Goal: Information Seeking & Learning: Learn about a topic

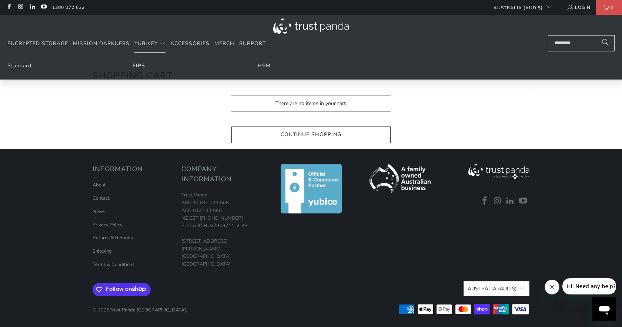
click at [141, 65] on link "FIPS" at bounding box center [139, 65] width 13 height 7
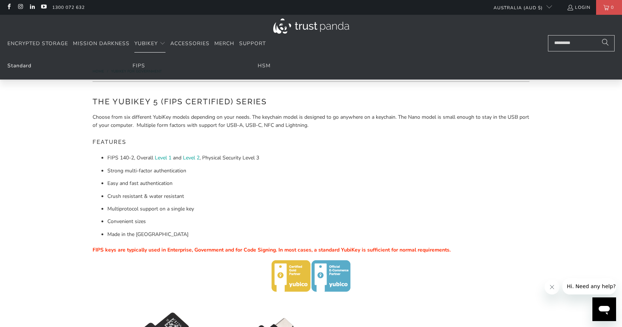
click at [17, 64] on link "Standard" at bounding box center [19, 65] width 24 height 7
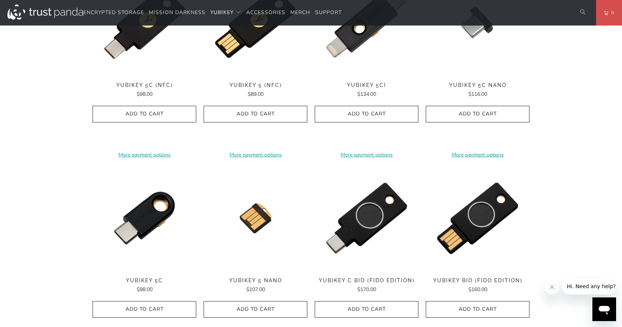
scroll to position [436, 0]
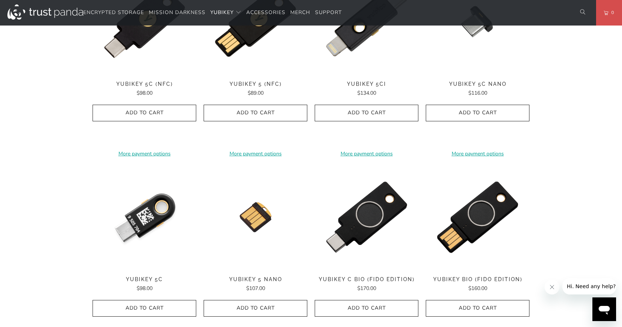
click at [149, 218] on img at bounding box center [145, 217] width 104 height 104
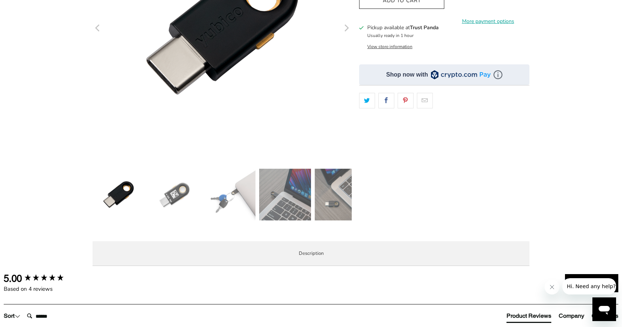
scroll to position [166, 0]
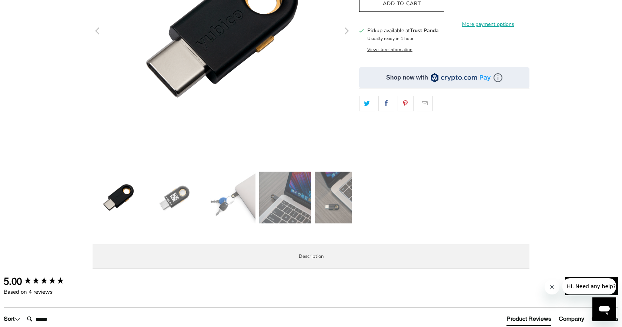
click at [325, 204] on img at bounding box center [341, 198] width 52 height 52
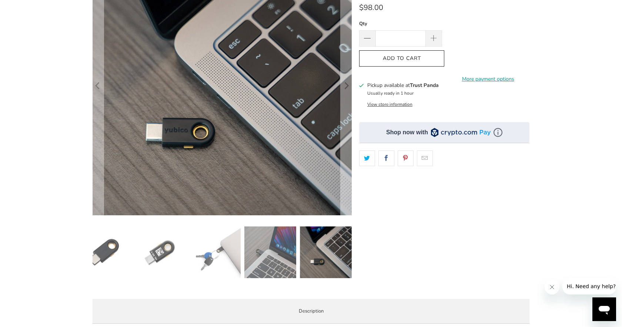
scroll to position [101, 0]
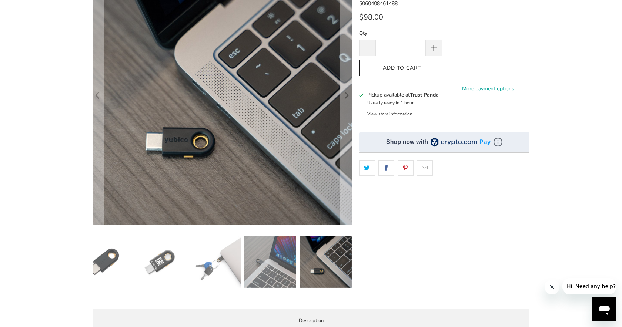
click at [281, 260] on img at bounding box center [270, 262] width 52 height 52
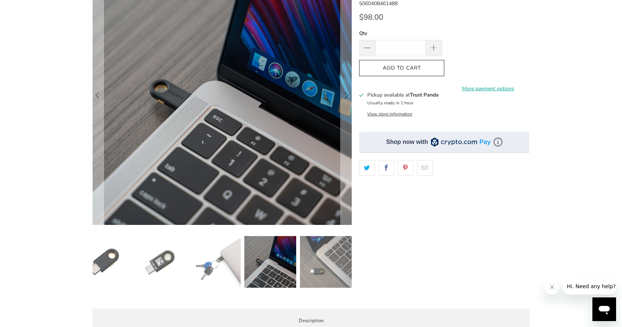
click at [223, 265] on img at bounding box center [215, 262] width 52 height 52
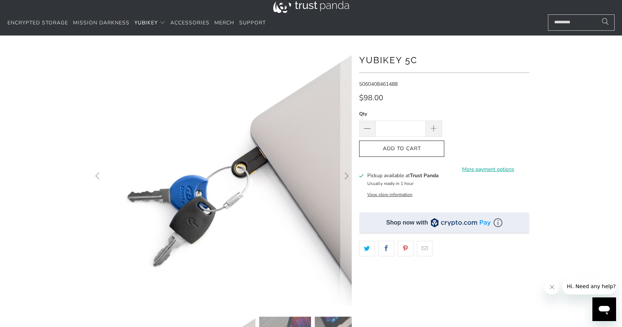
scroll to position [19, 0]
